Goal: Task Accomplishment & Management: Manage account settings

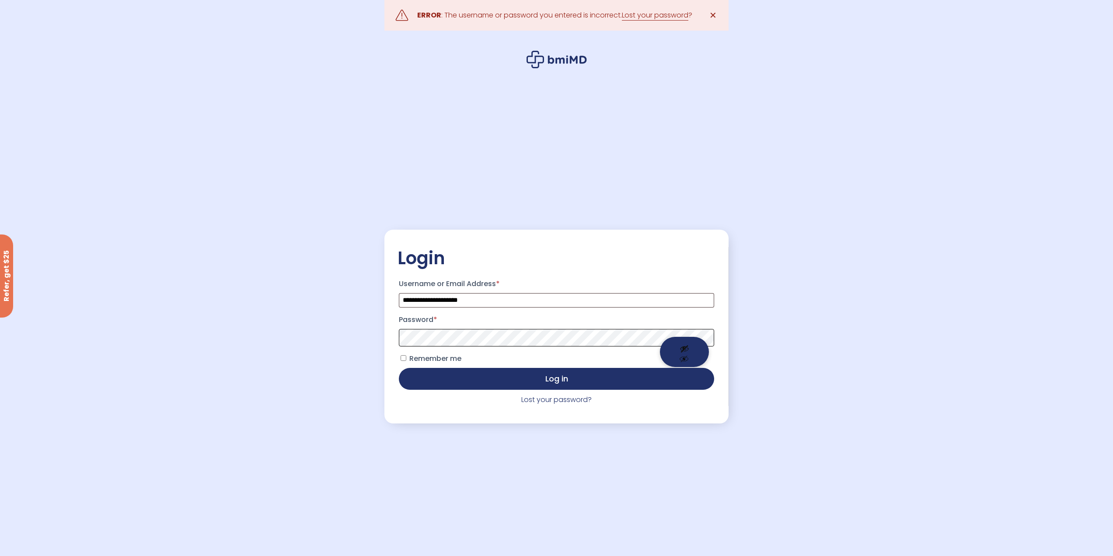
click at [682, 336] on span at bounding box center [556, 337] width 315 height 17
click at [681, 356] on button "Show password" at bounding box center [684, 352] width 49 height 30
click at [425, 374] on button "Log in" at bounding box center [556, 378] width 315 height 22
